Goal: Transaction & Acquisition: Purchase product/service

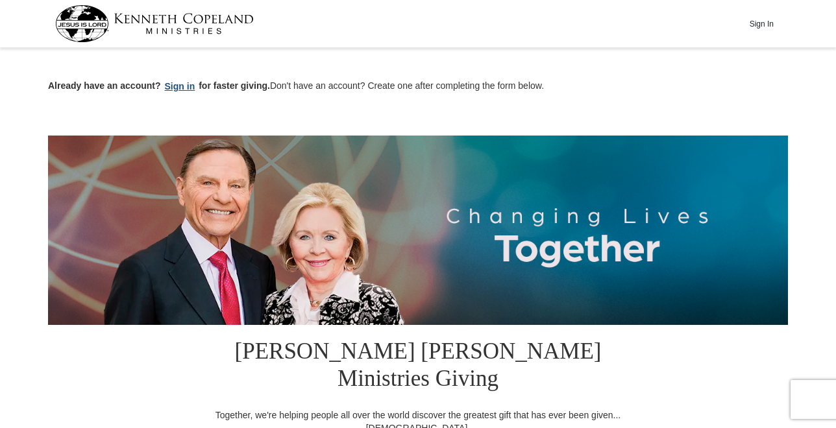
click at [174, 86] on button "Sign in" at bounding box center [180, 86] width 38 height 15
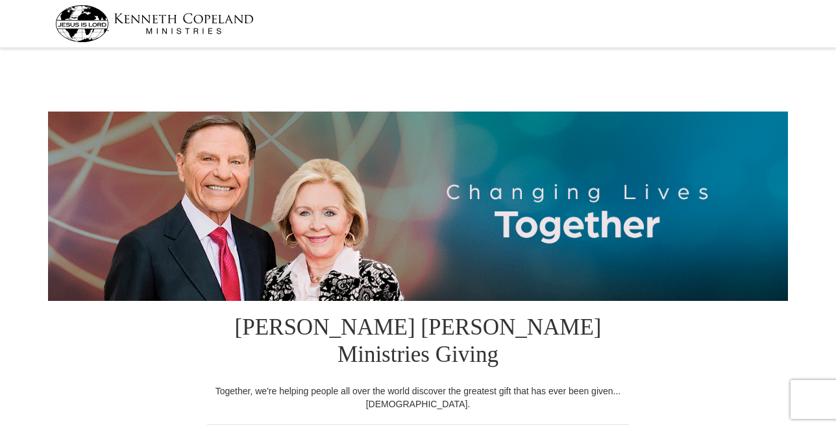
select select "GA"
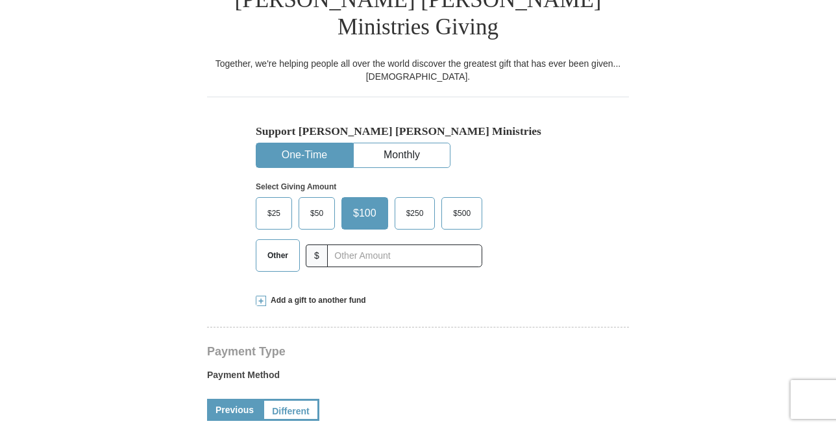
scroll to position [328, 0]
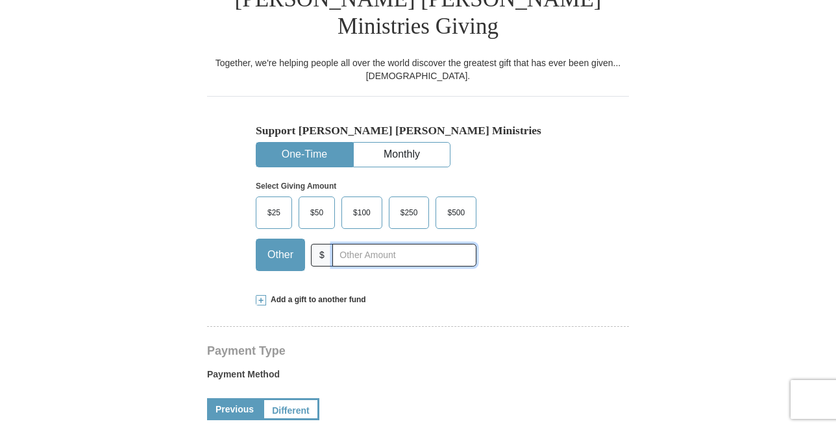
click at [346, 244] on input "text" at bounding box center [404, 255] width 144 height 23
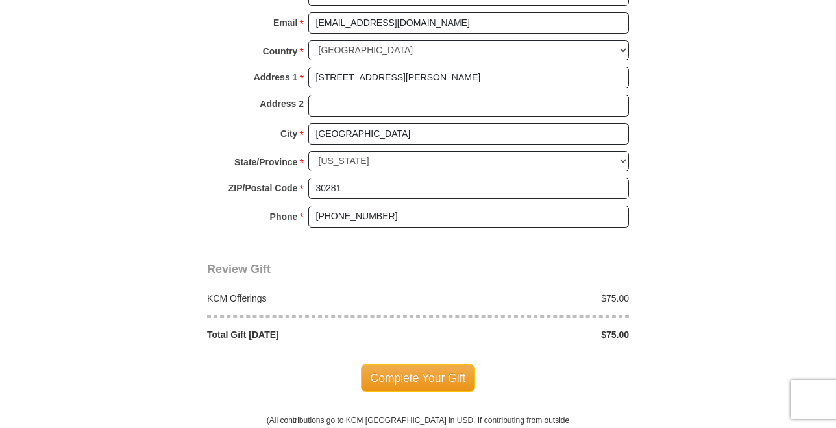
scroll to position [1014, 0]
type input "75.00"
click at [410, 364] on span "Complete Your Gift" at bounding box center [418, 377] width 115 height 27
